Goal: Transaction & Acquisition: Purchase product/service

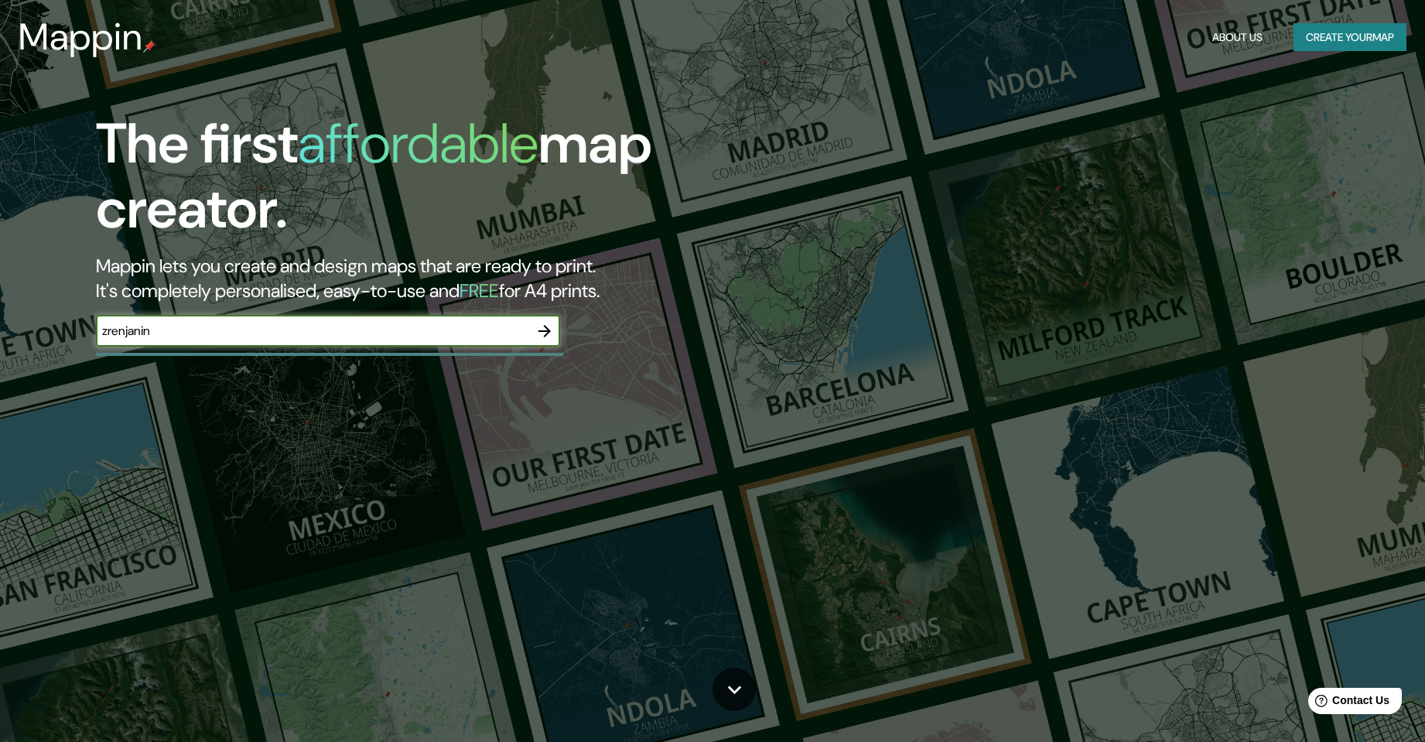
type input "zrenjanin"
click at [553, 331] on icon "button" at bounding box center [544, 331] width 19 height 19
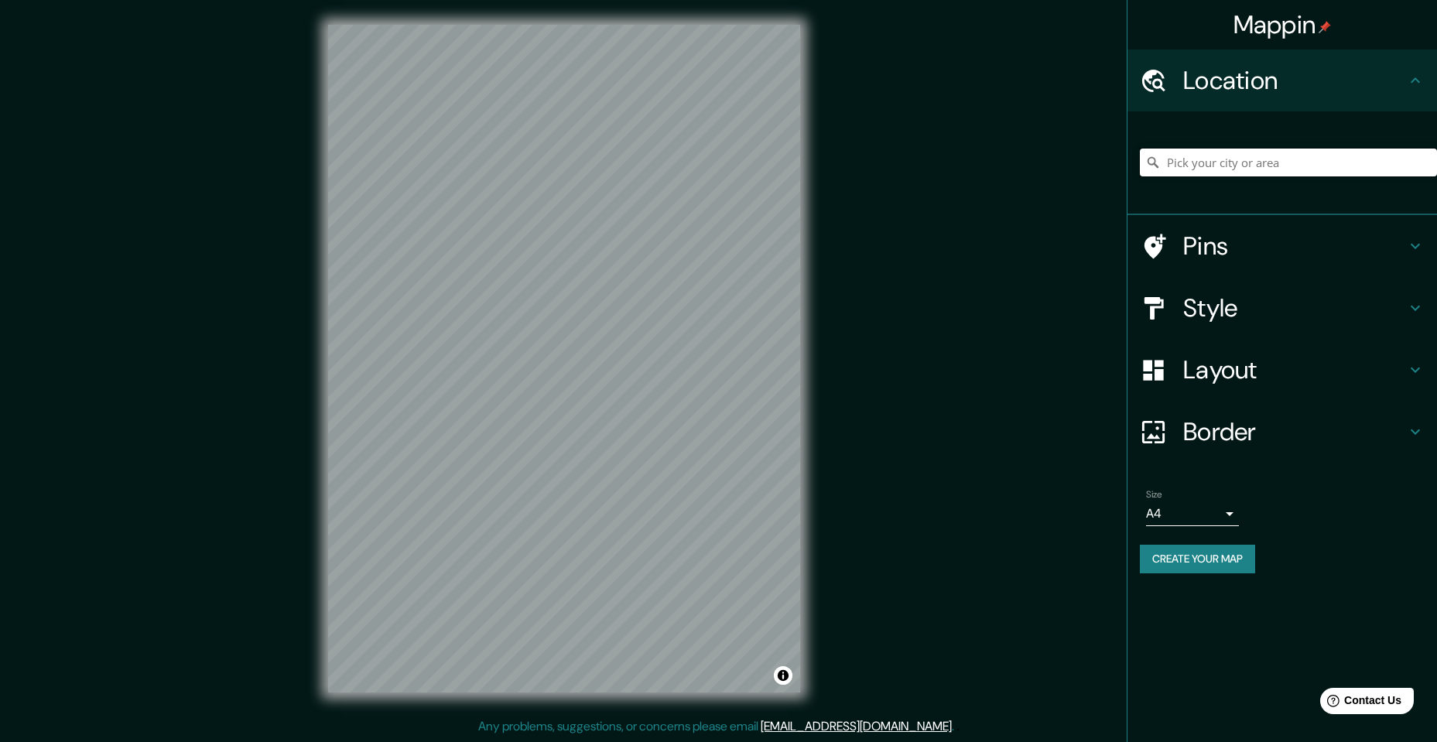
click at [1237, 169] on input "Pick your city or area" at bounding box center [1288, 163] width 297 height 28
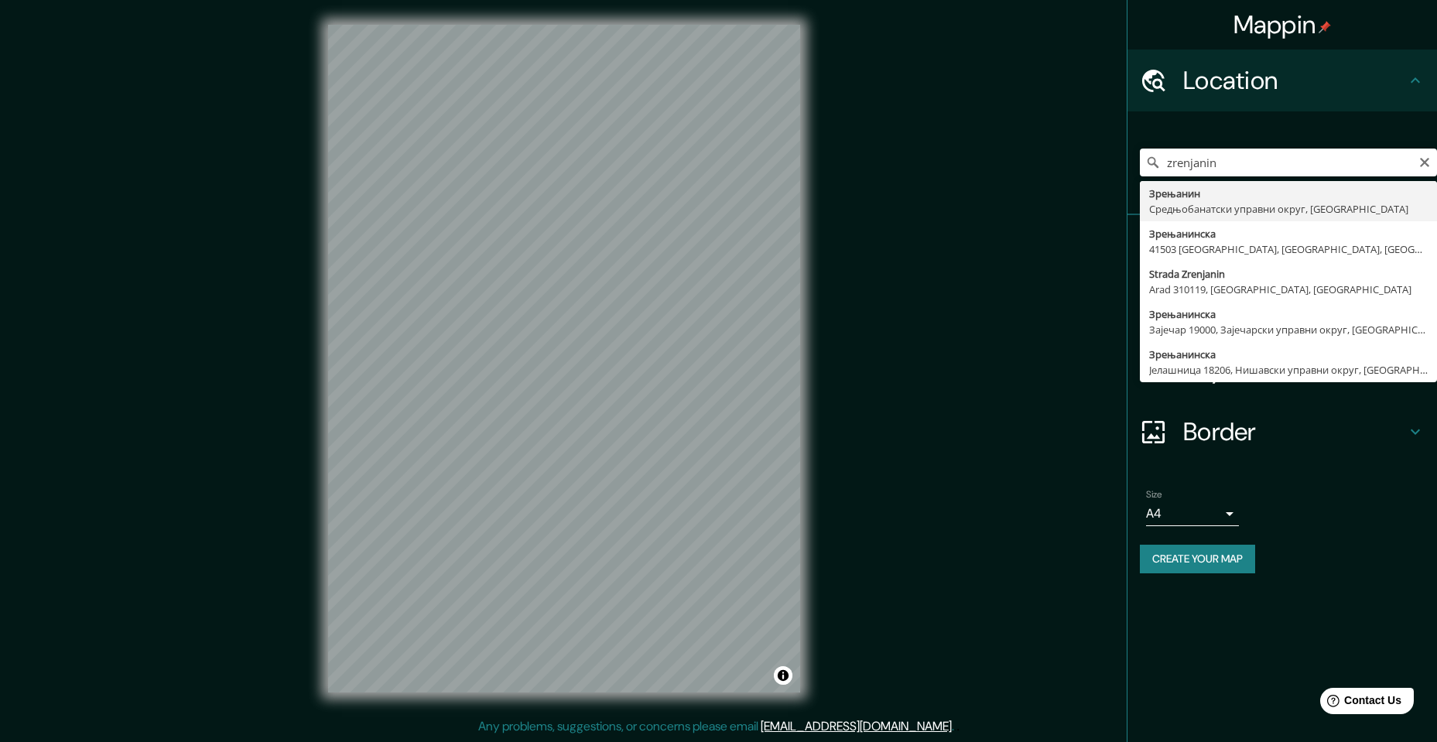
type input "Зрењанин, Средњобанатски управни округ, [GEOGRAPHIC_DATA]"
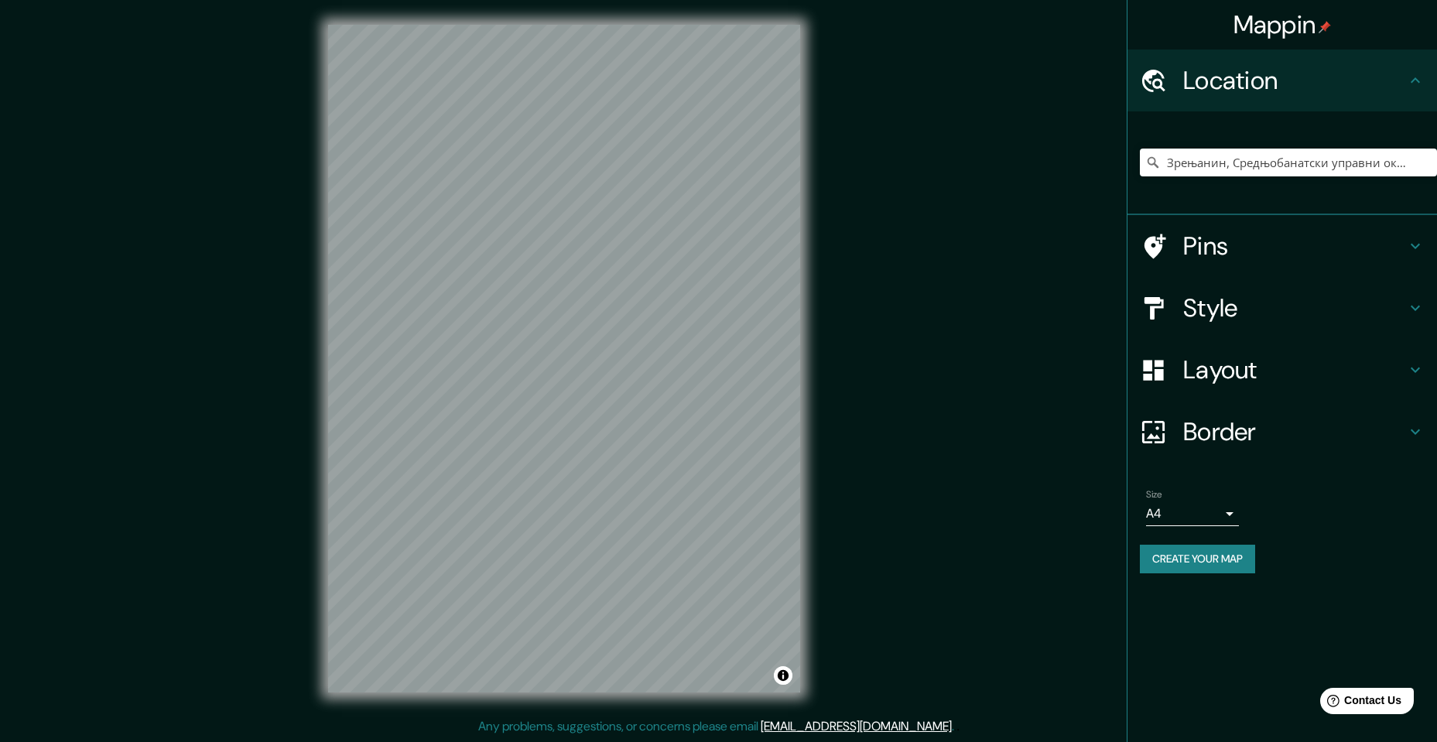
click at [1208, 299] on h4 "Style" at bounding box center [1294, 307] width 223 height 31
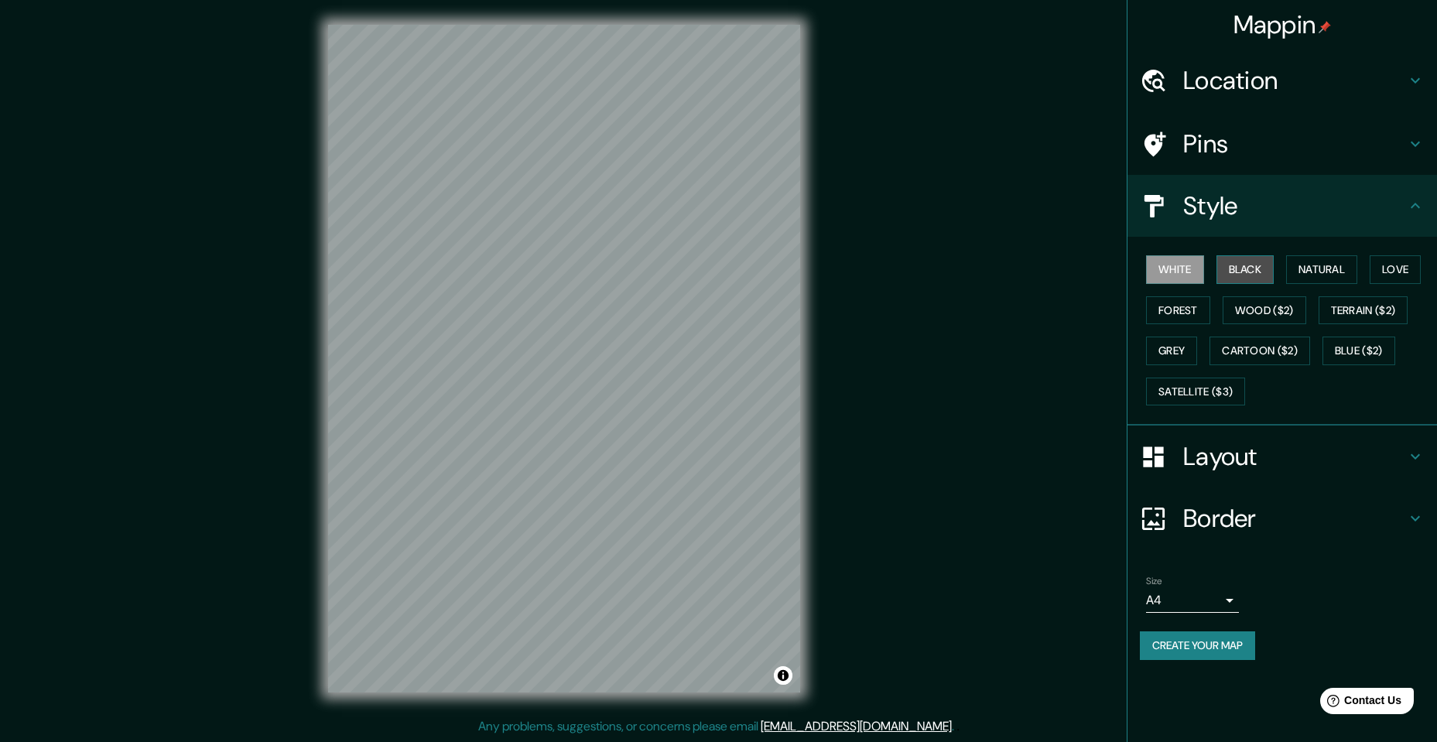
click at [1246, 271] on button "Black" at bounding box center [1245, 269] width 58 height 29
click at [1310, 266] on button "Natural" at bounding box center [1321, 269] width 71 height 29
click at [1397, 266] on button "Love" at bounding box center [1394, 269] width 51 height 29
click at [1178, 310] on button "Forest" at bounding box center [1178, 310] width 64 height 29
click at [1219, 311] on div "White Black Natural Love Forest Wood ($2) Terrain ($2) Grey Cartoon ($2) Blue (…" at bounding box center [1288, 330] width 297 height 162
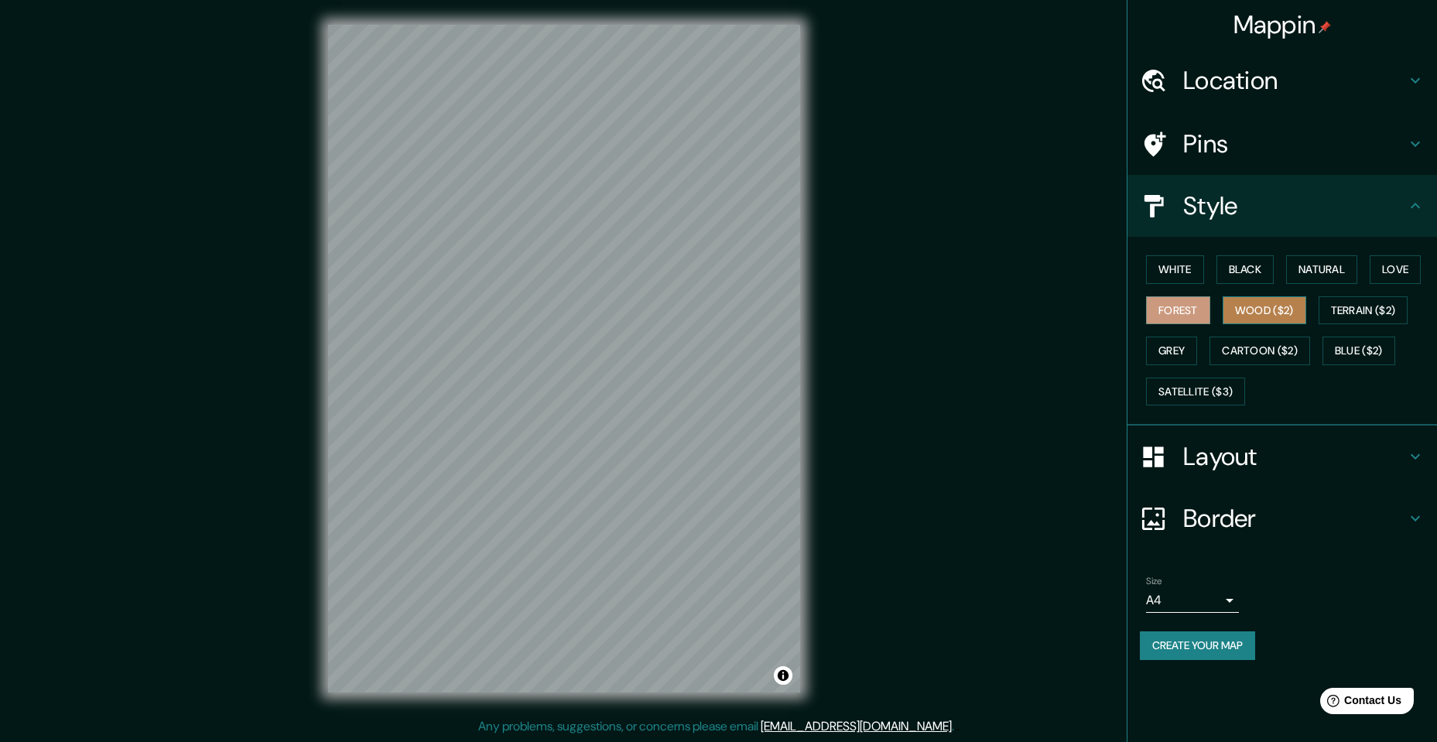
click at [1239, 311] on button "Wood ($2)" at bounding box center [1264, 310] width 84 height 29
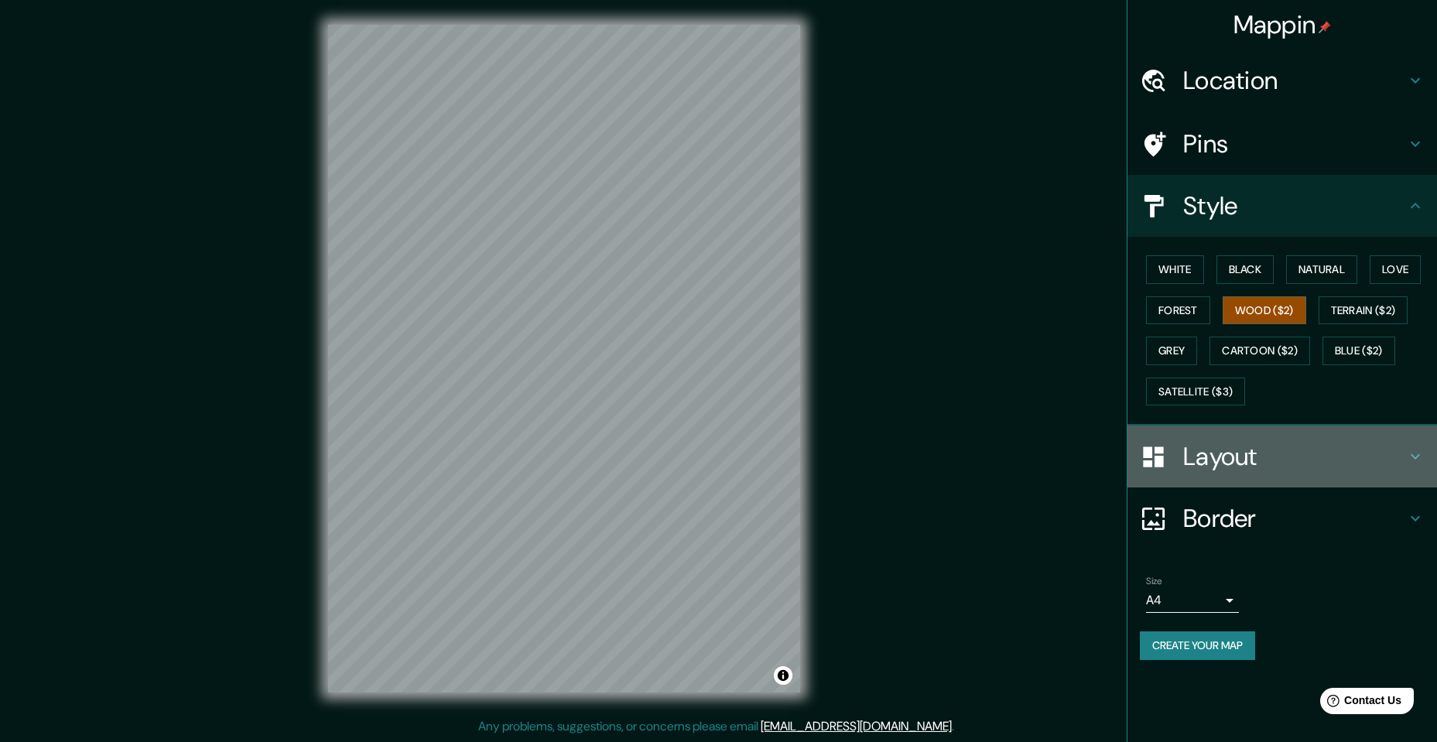
click at [1226, 455] on h4 "Layout" at bounding box center [1294, 456] width 223 height 31
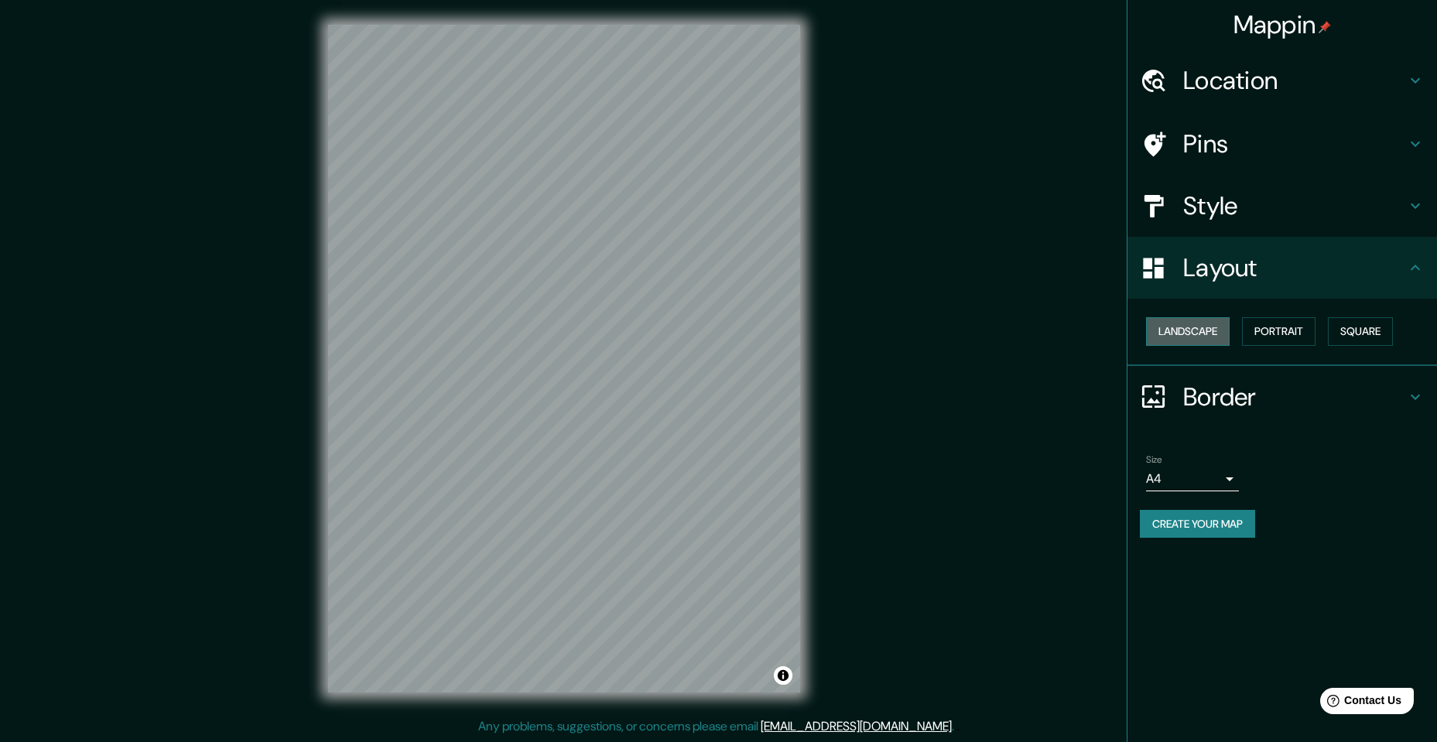
click at [1192, 324] on button "Landscape" at bounding box center [1188, 331] width 84 height 29
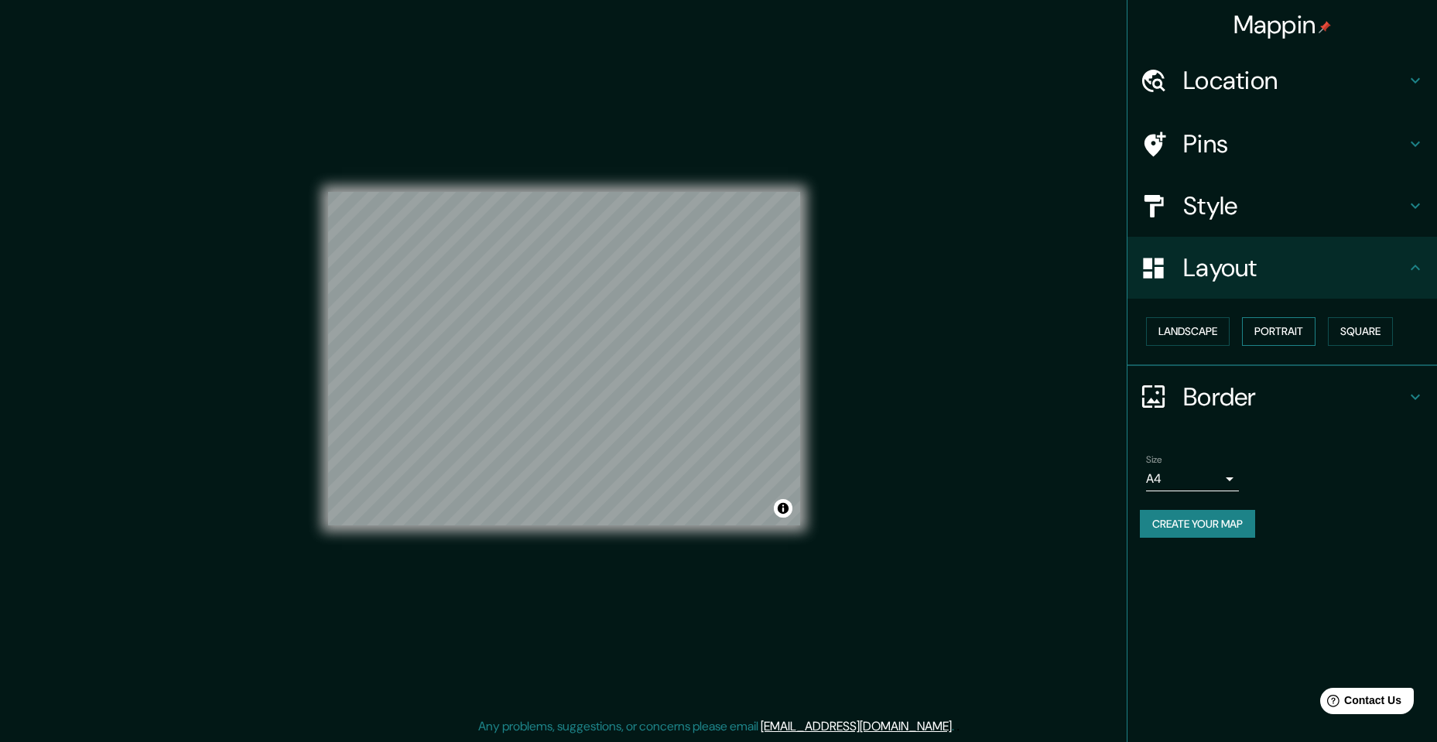
click at [1257, 325] on button "Portrait" at bounding box center [1279, 331] width 74 height 29
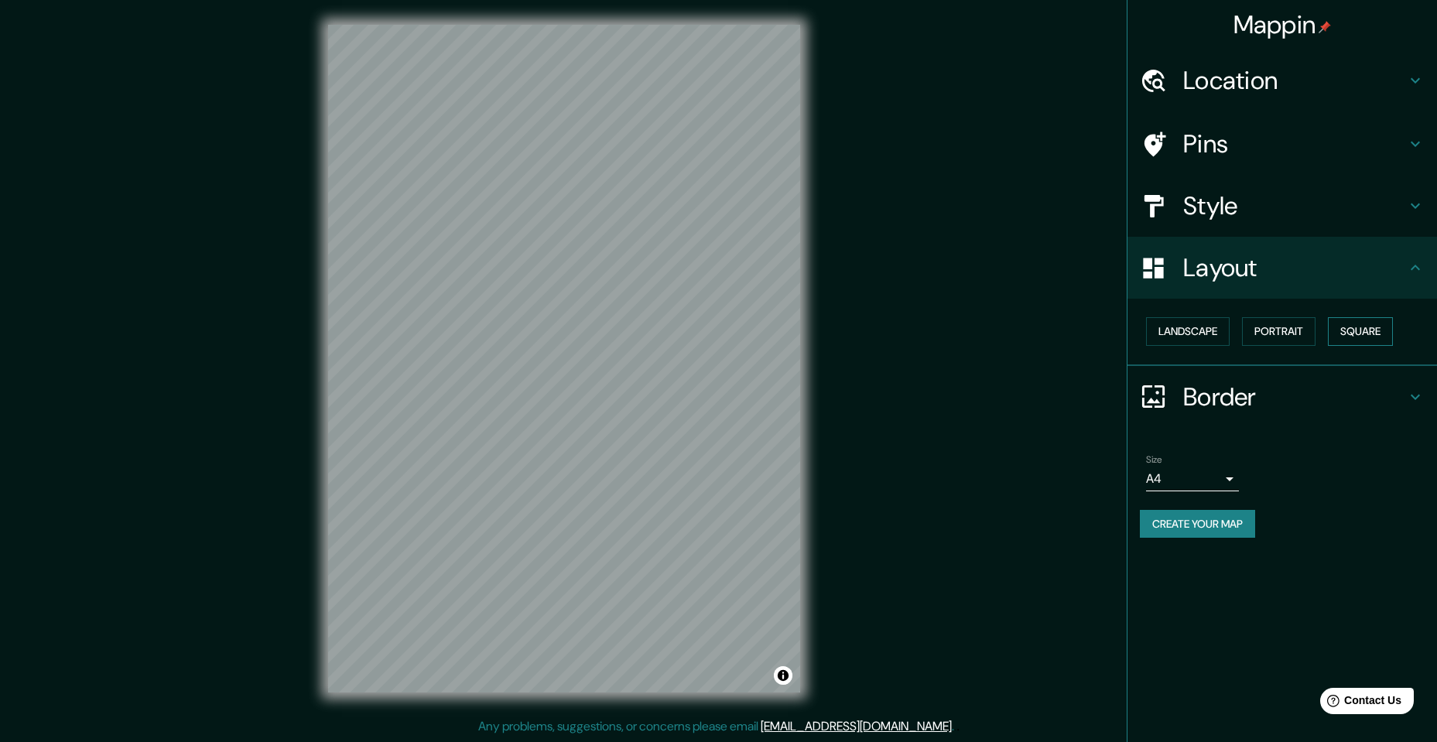
click at [1362, 324] on button "Square" at bounding box center [1360, 331] width 65 height 29
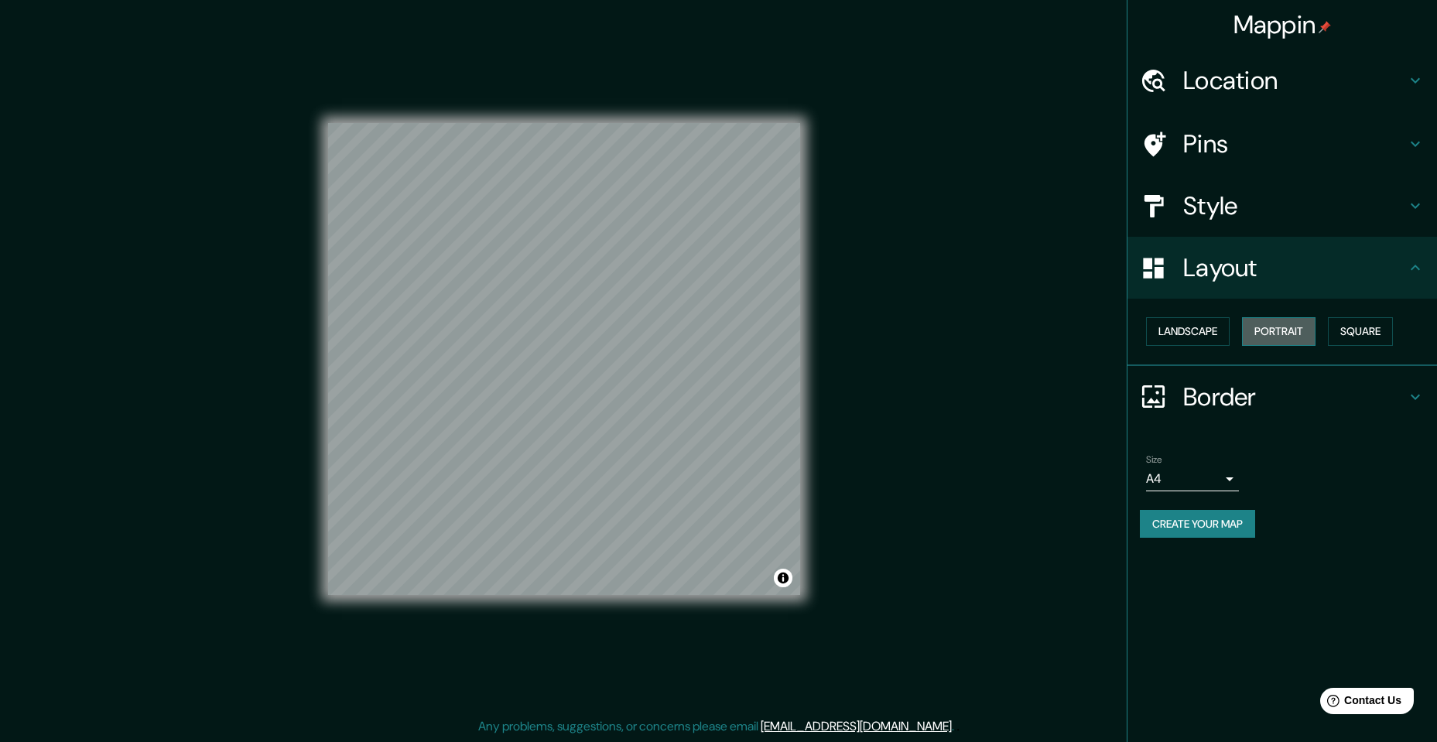
click at [1270, 323] on button "Portrait" at bounding box center [1279, 331] width 74 height 29
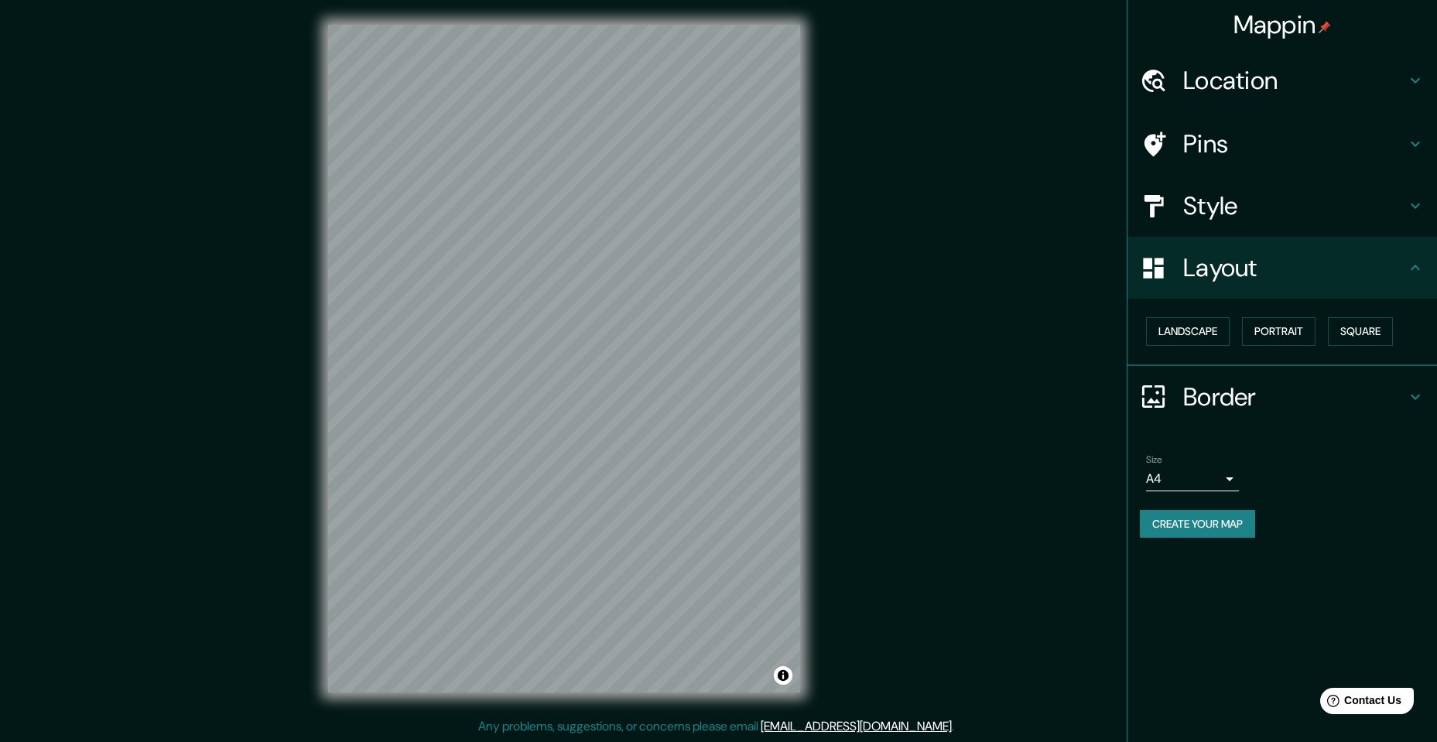
click at [1223, 206] on h4 "Style" at bounding box center [1294, 205] width 223 height 31
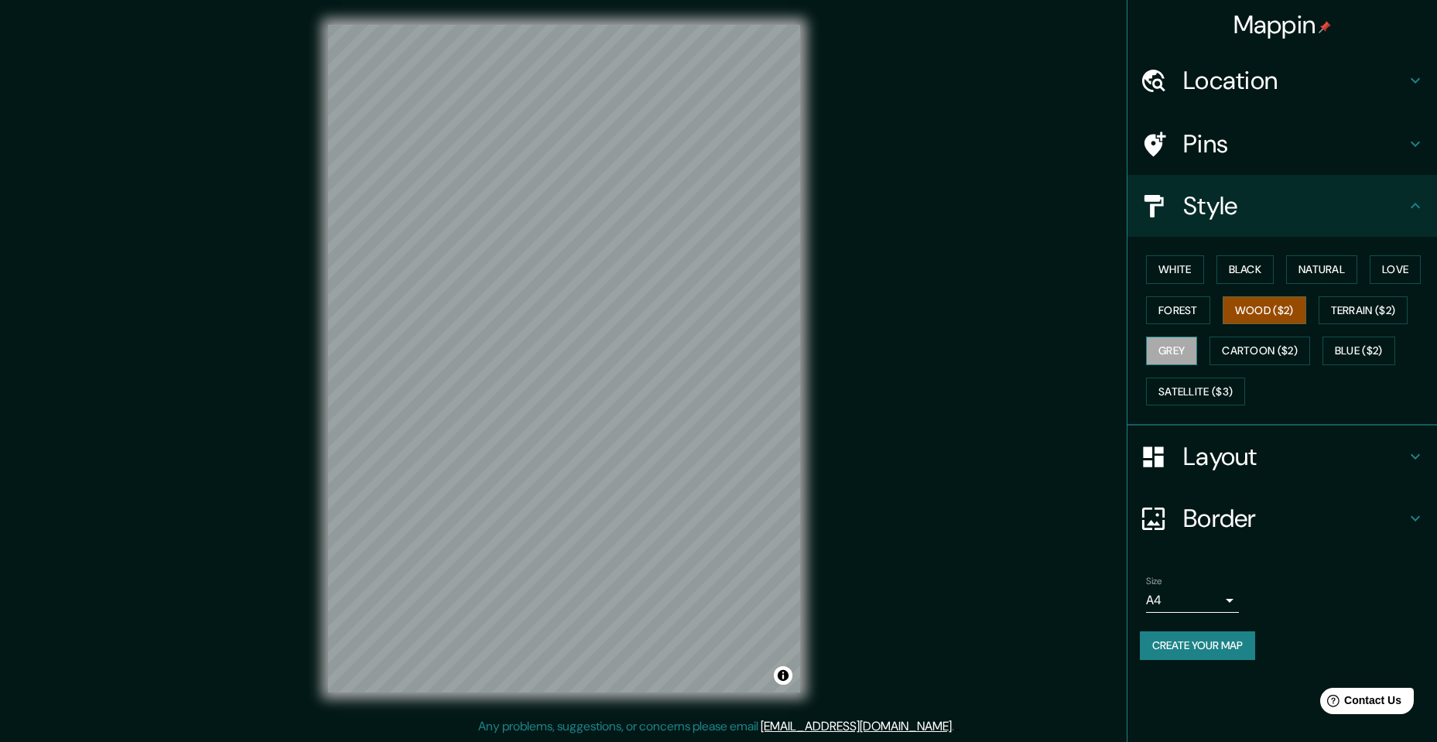
click at [1184, 344] on button "Grey" at bounding box center [1171, 351] width 51 height 29
click at [1182, 388] on button "Satellite ($3)" at bounding box center [1195, 392] width 99 height 29
